Goal: Navigation & Orientation: Find specific page/section

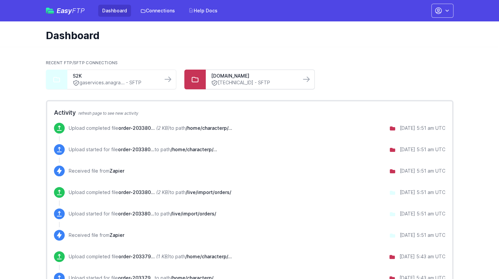
click at [269, 81] on link "203.143.87.232 - SFTP" at bounding box center [253, 82] width 84 height 7
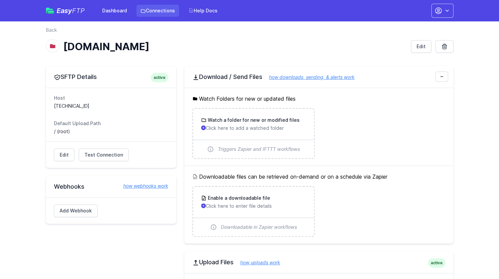
click at [173, 9] on link "Connections" at bounding box center [157, 11] width 43 height 12
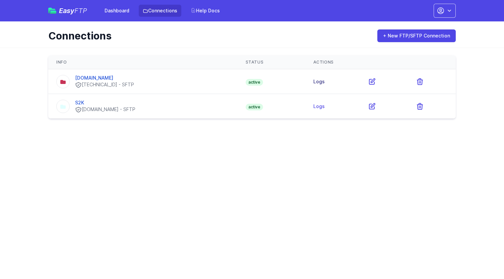
click at [325, 82] on link "Logs" at bounding box center [318, 82] width 11 height 6
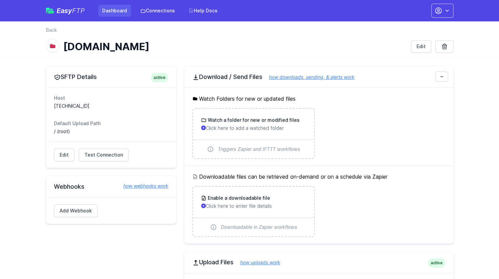
click at [122, 15] on link "Dashboard" at bounding box center [114, 11] width 33 height 12
